Goal: Transaction & Acquisition: Purchase product/service

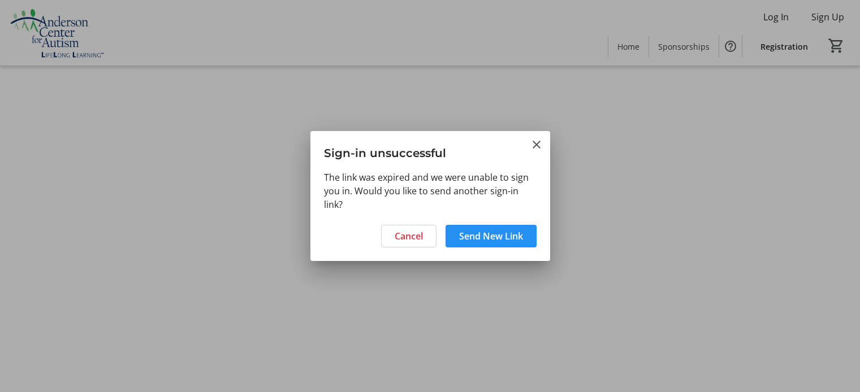
click at [511, 238] on span "Send New Link" at bounding box center [491, 237] width 64 height 14
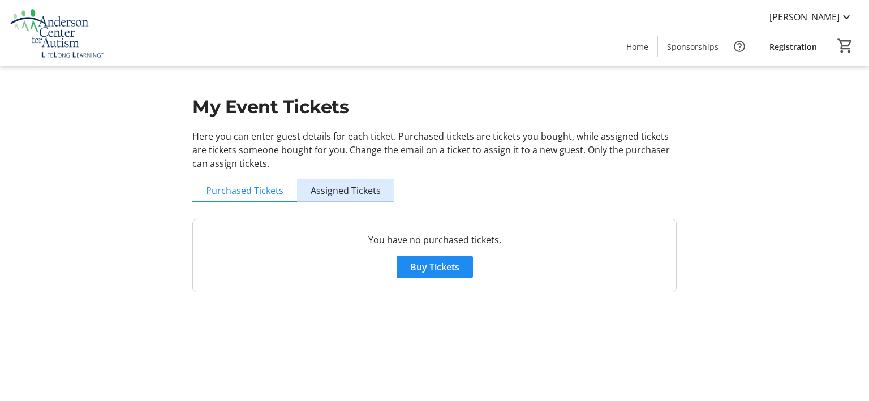
click at [350, 188] on span "Assigned Tickets" at bounding box center [345, 190] width 70 height 9
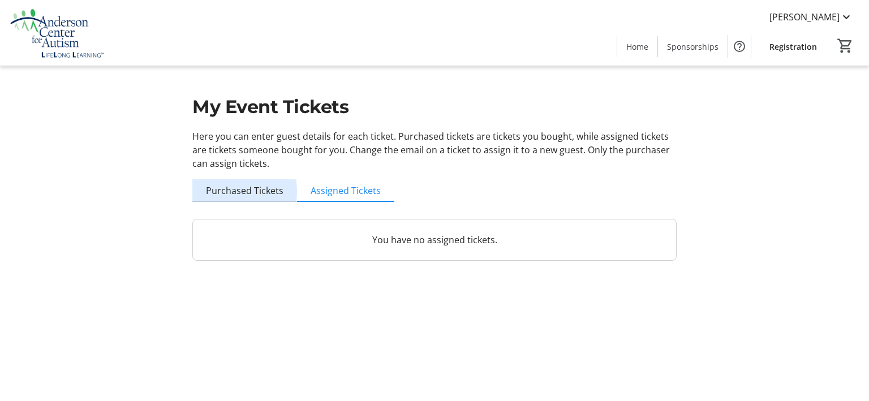
click at [240, 192] on span "Purchased Tickets" at bounding box center [244, 190] width 77 height 9
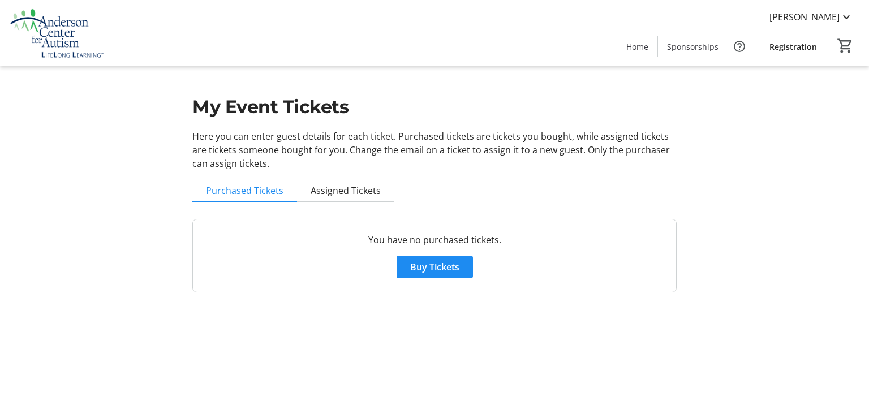
click at [799, 48] on span "Registration" at bounding box center [792, 47] width 47 height 12
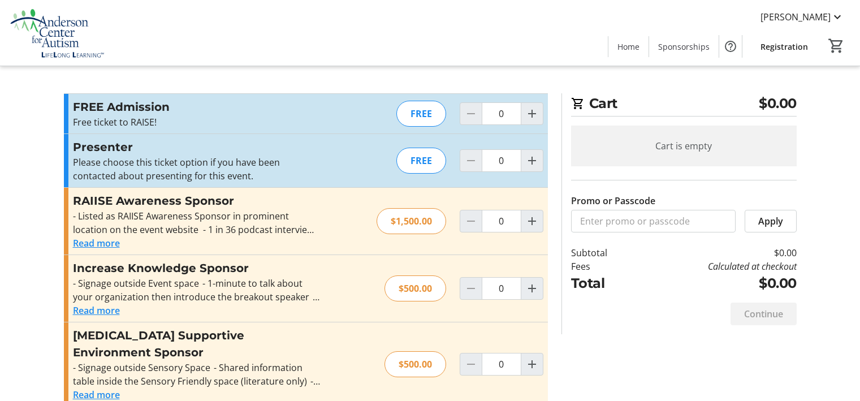
click at [54, 38] on img at bounding box center [57, 33] width 101 height 57
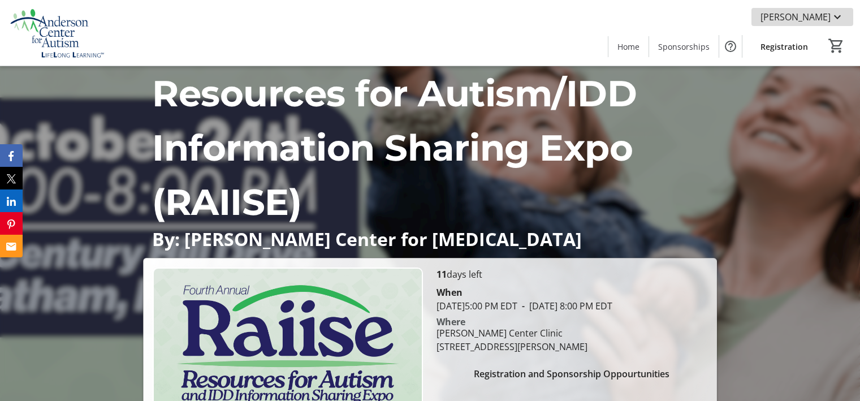
click at [779, 18] on span "[PERSON_NAME]" at bounding box center [796, 17] width 70 height 14
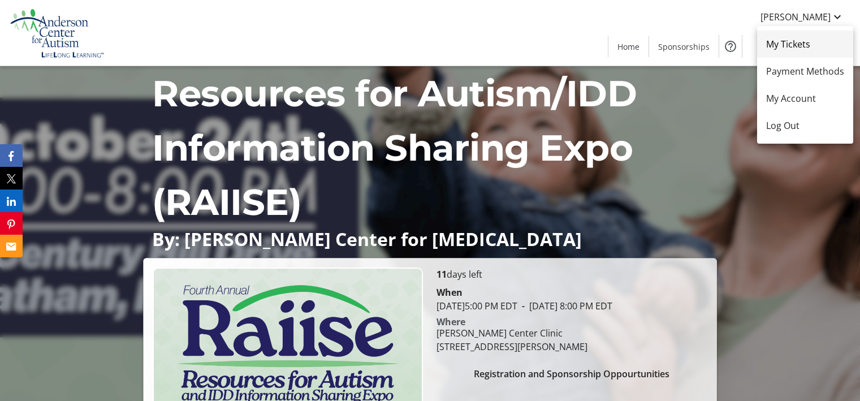
click at [798, 40] on span "My Tickets" at bounding box center [805, 44] width 78 height 14
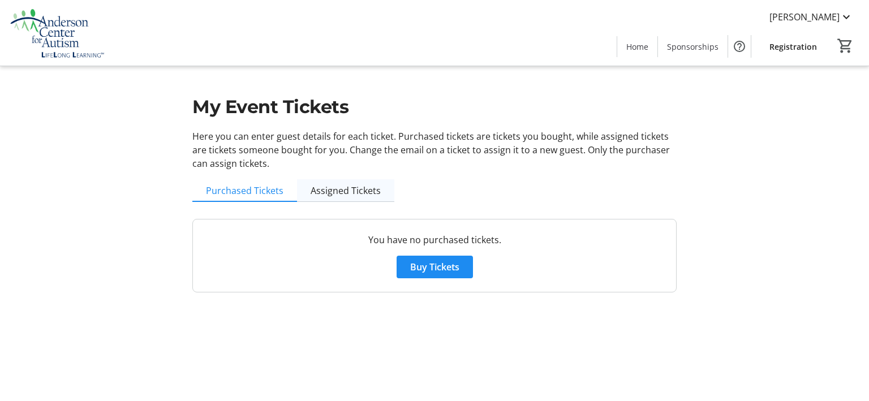
click at [330, 195] on span "Assigned Tickets" at bounding box center [345, 190] width 70 height 9
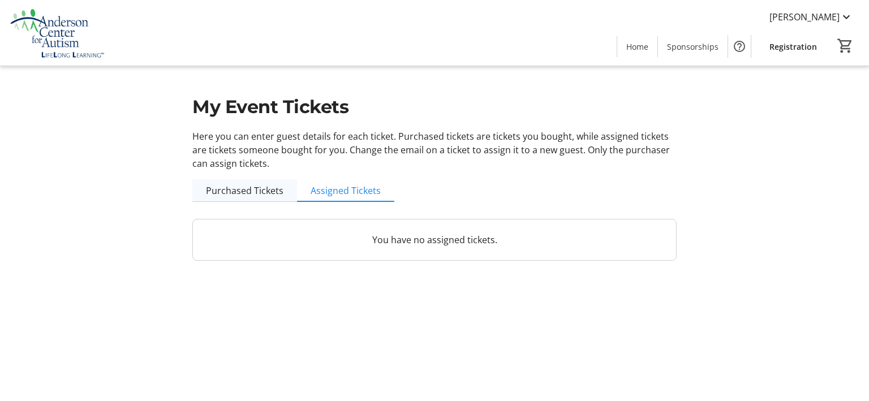
click at [250, 192] on span "Purchased Tickets" at bounding box center [244, 190] width 77 height 9
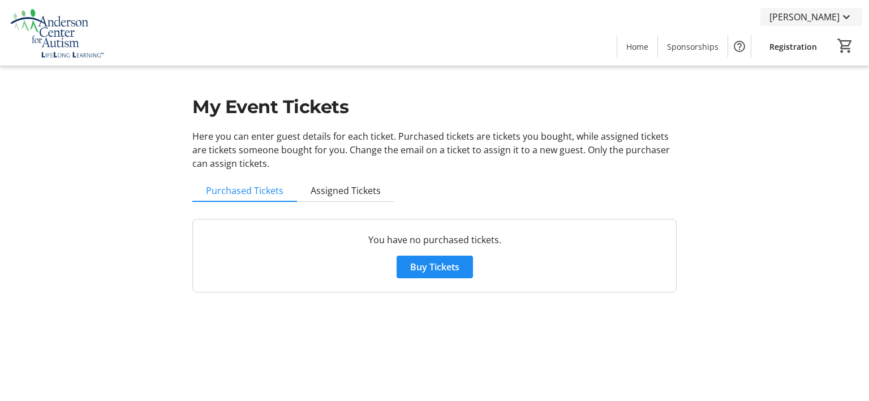
click at [813, 19] on span "[PERSON_NAME]" at bounding box center [804, 17] width 70 height 14
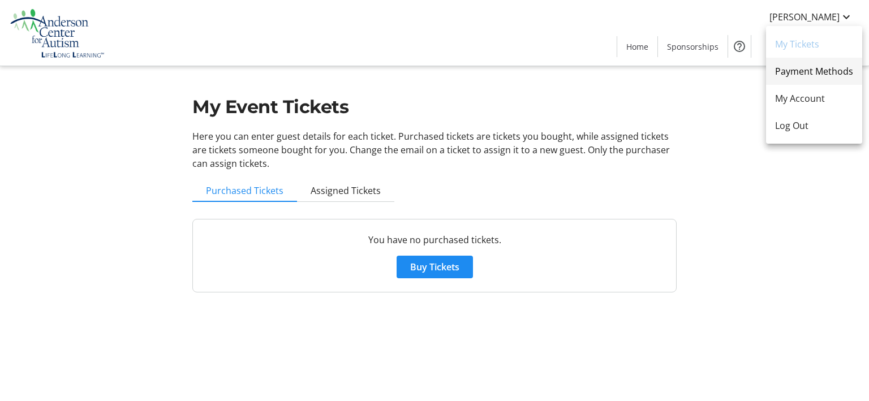
click at [816, 74] on span "Payment Methods" at bounding box center [814, 71] width 78 height 14
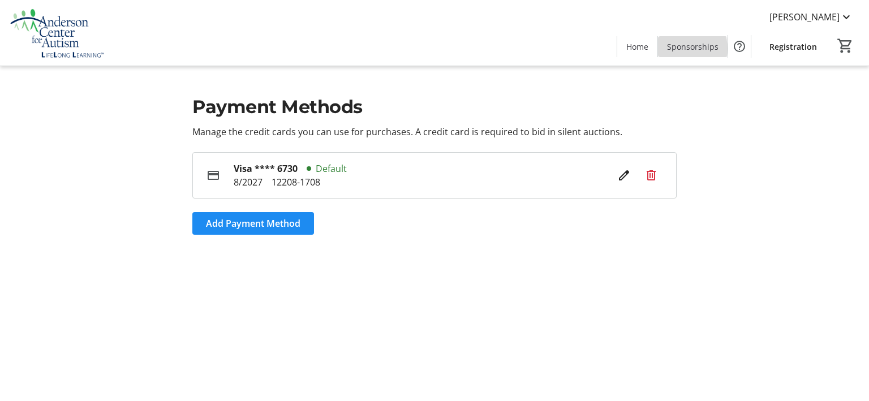
click at [683, 49] on span "Sponsorships" at bounding box center [692, 47] width 51 height 12
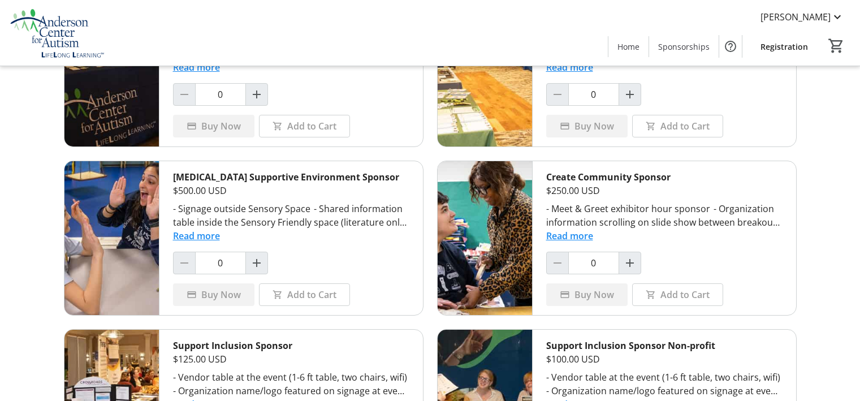
scroll to position [57, 0]
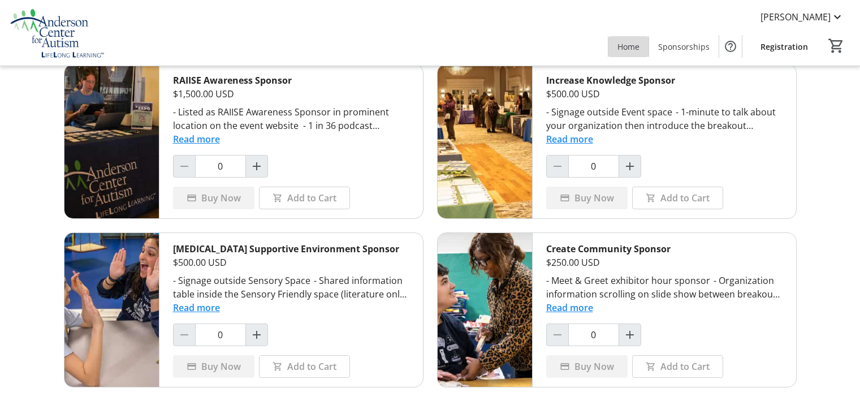
click at [649, 42] on span at bounding box center [628, 46] width 40 height 27
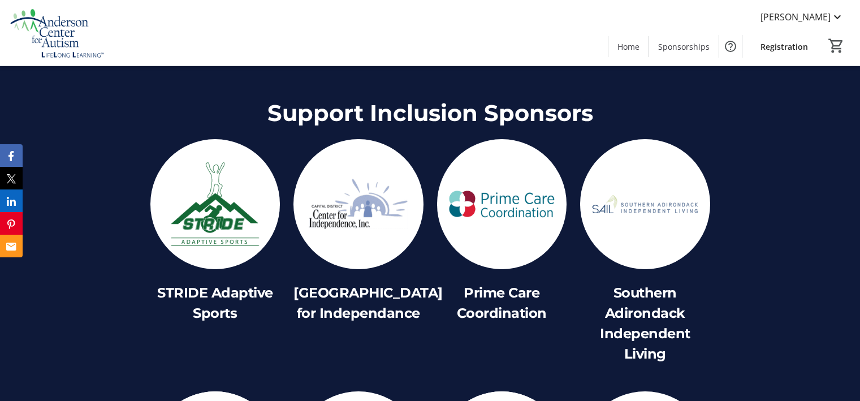
scroll to position [5994, 0]
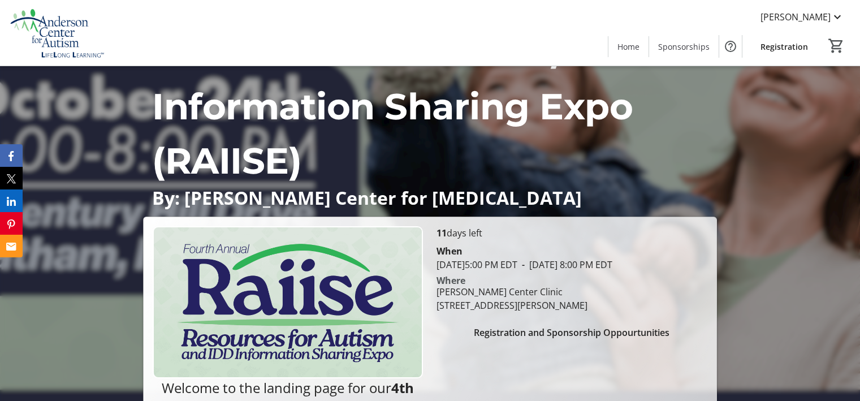
scroll to position [0, 0]
